Goal: Task Accomplishment & Management: Use online tool/utility

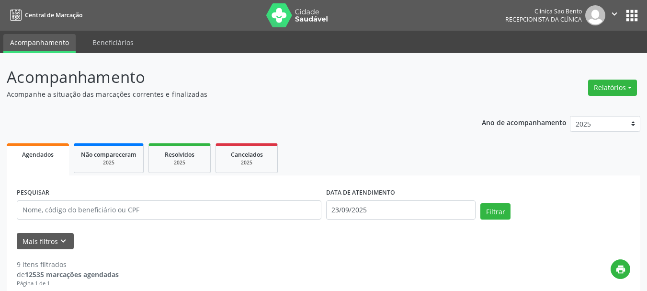
click at [611, 11] on icon "" at bounding box center [614, 14] width 11 height 11
click at [577, 149] on ul "Agendados Não compareceram 2025 Resolvidos 2025 Cancelados 2025" at bounding box center [323, 158] width 633 height 34
click at [611, 88] on button "Relatórios" at bounding box center [612, 87] width 49 height 16
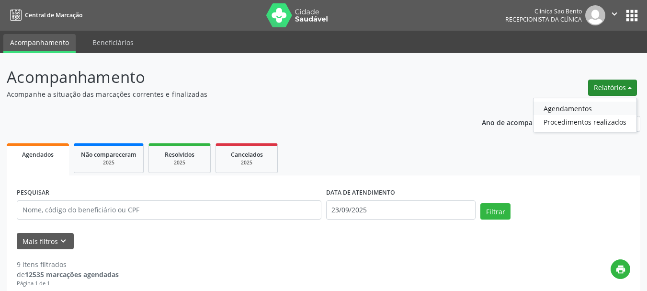
click at [571, 109] on link "Agendamentos" at bounding box center [584, 107] width 103 height 13
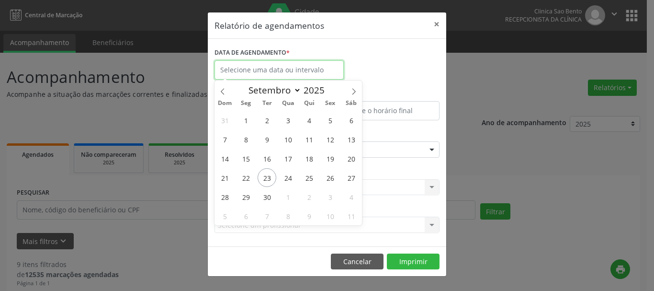
click at [334, 67] on input "text" at bounding box center [278, 69] width 129 height 19
click at [291, 177] on span "24" at bounding box center [288, 177] width 19 height 19
type input "[DATE]"
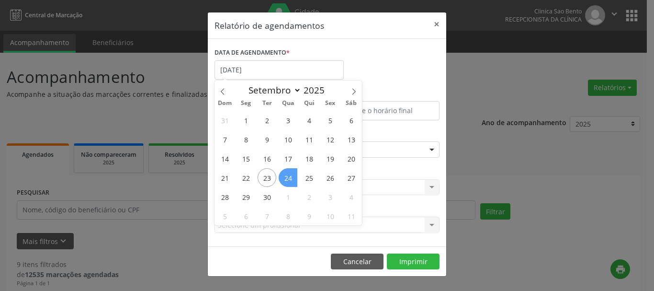
click at [291, 177] on span "24" at bounding box center [288, 177] width 19 height 19
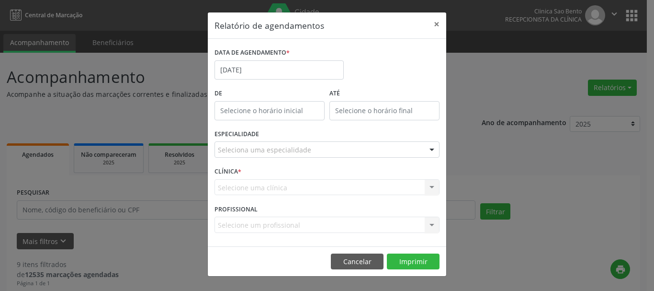
click at [383, 186] on div "Selecione uma clínica Nenhum resultado encontrado para: " " Não há nenhuma opçã…" at bounding box center [326, 187] width 225 height 16
click at [382, 151] on div "Seleciona uma especialidade" at bounding box center [326, 149] width 225 height 16
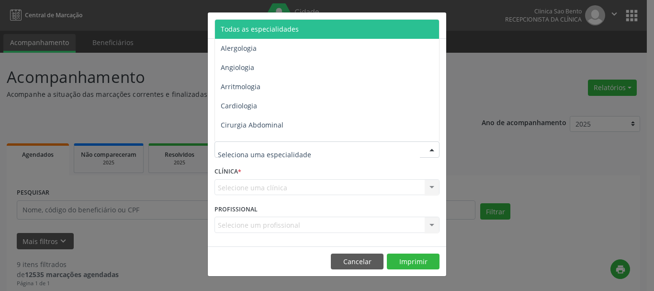
click at [311, 27] on span "Todas as especialidades" at bounding box center [327, 29] width 225 height 19
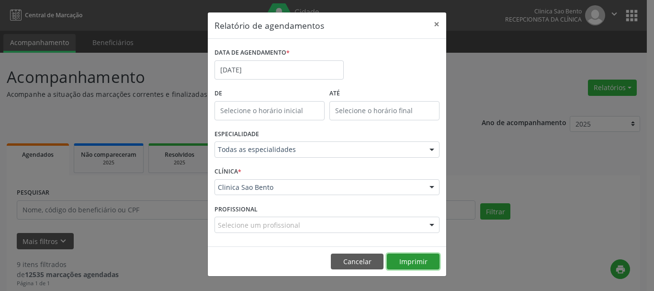
click at [415, 261] on button "Imprimir" at bounding box center [413, 261] width 53 height 16
